Goal: Find specific page/section: Find specific page/section

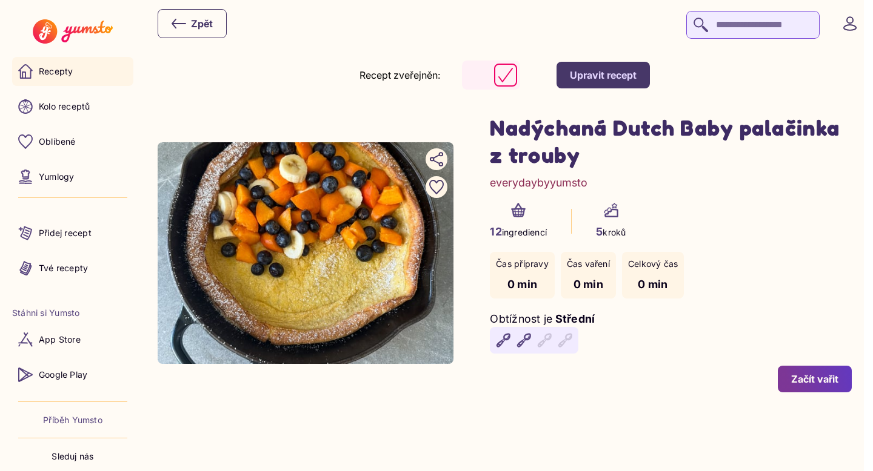
click at [66, 82] on link "Recepty" at bounding box center [72, 71] width 121 height 29
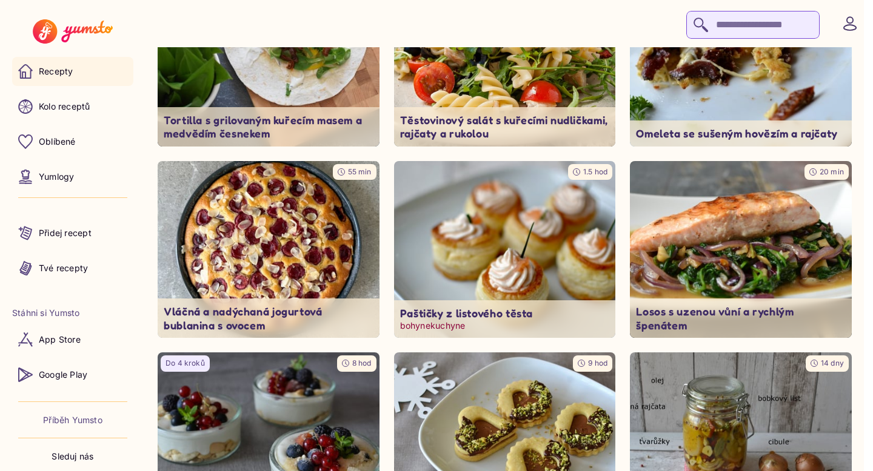
scroll to position [140, 0]
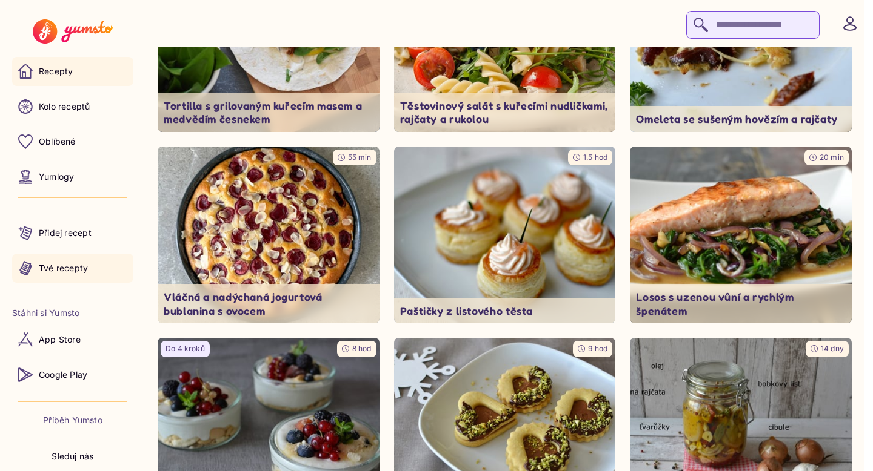
click at [78, 268] on p "Tvé recepty" at bounding box center [63, 268] width 49 height 12
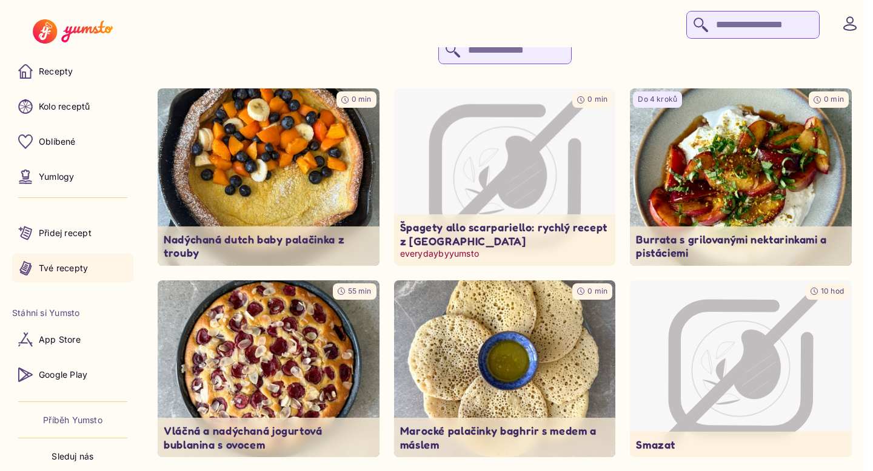
scroll to position [68, 0]
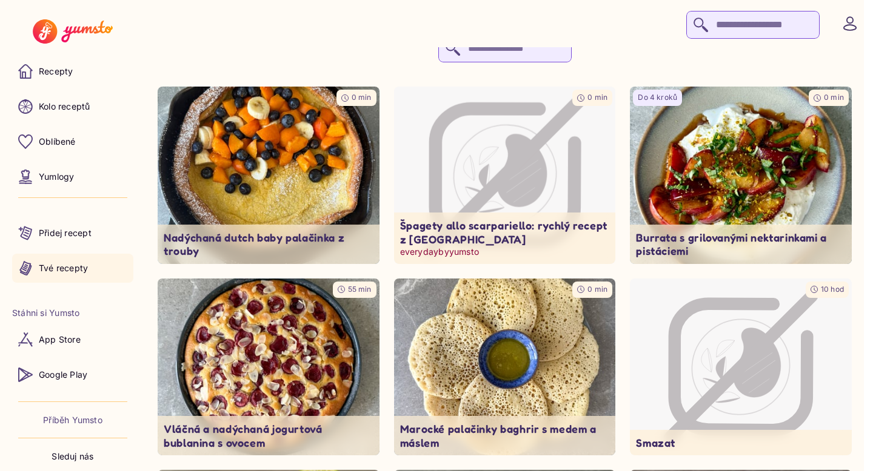
click at [492, 209] on icon "Image not available" at bounding box center [504, 175] width 163 height 163
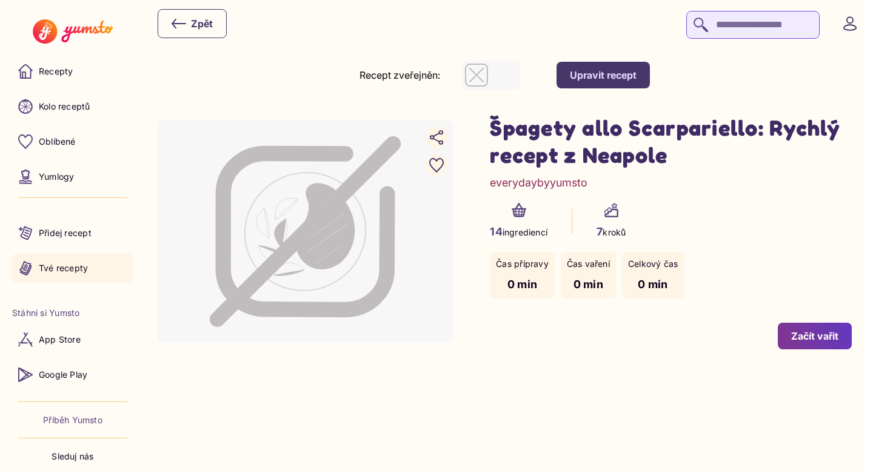
click at [79, 270] on p "Tvé recepty" at bounding box center [63, 268] width 49 height 12
